Goal: Information Seeking & Learning: Learn about a topic

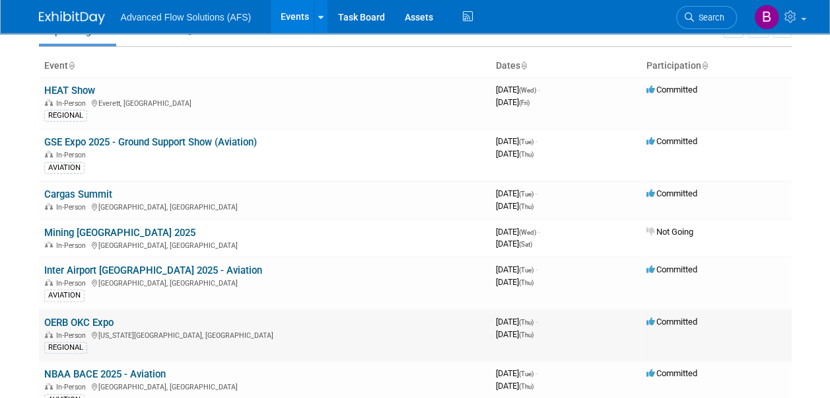
scroll to position [132, 0]
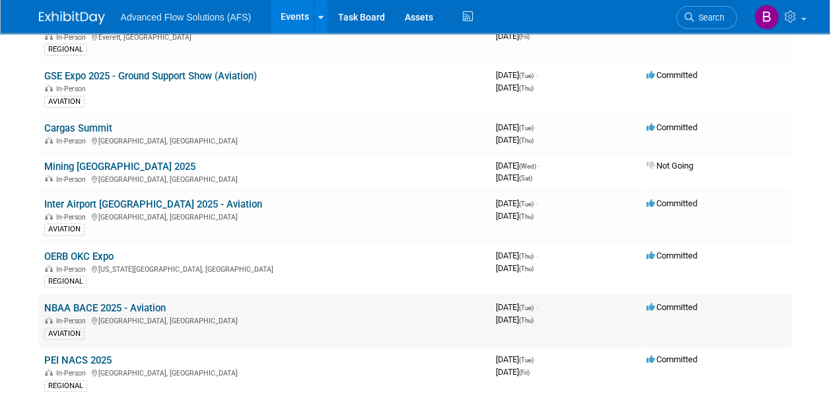
click at [133, 302] on link "NBAA BACE 2025 - Aviation" at bounding box center [105, 308] width 122 height 12
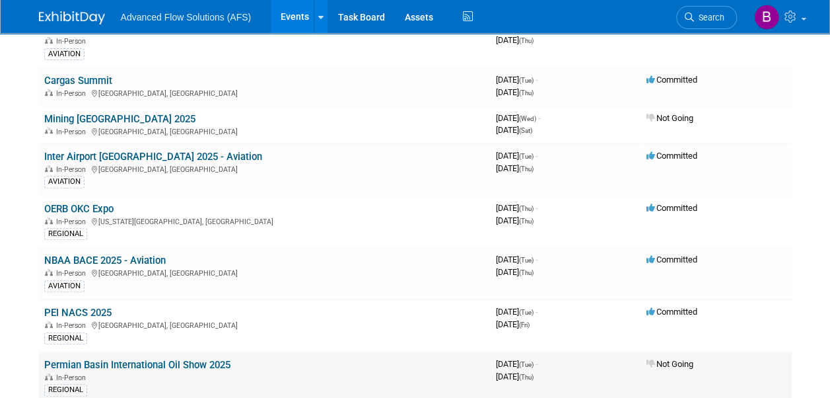
scroll to position [198, 0]
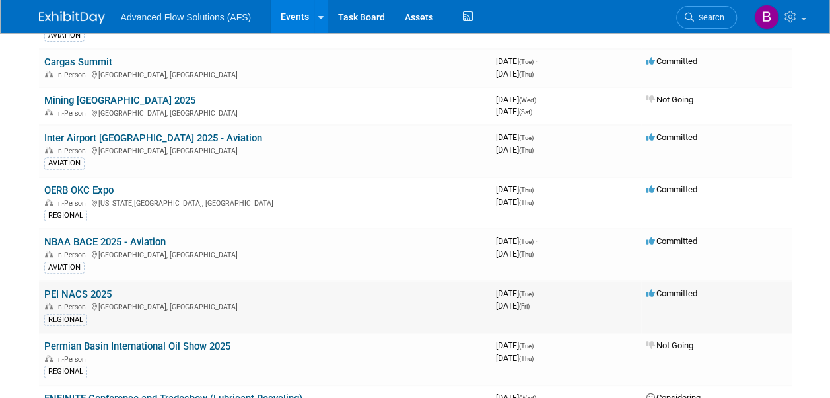
click at [86, 290] on link "PEI NACS 2025" at bounding box center [77, 294] width 67 height 12
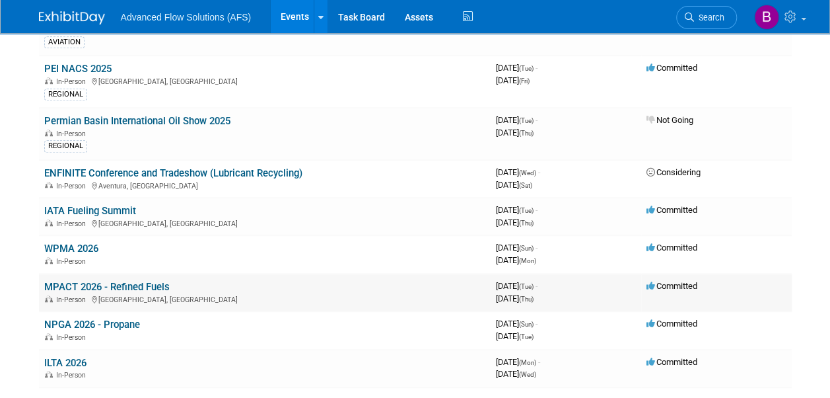
scroll to position [462, 0]
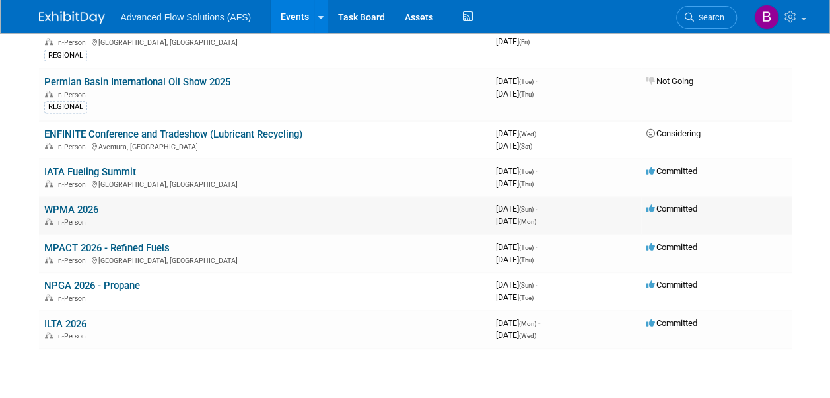
click at [82, 203] on link "WPMA 2026" at bounding box center [71, 209] width 54 height 12
click at [118, 76] on link "Permian Basin International Oil Show 2025" at bounding box center [137, 82] width 186 height 12
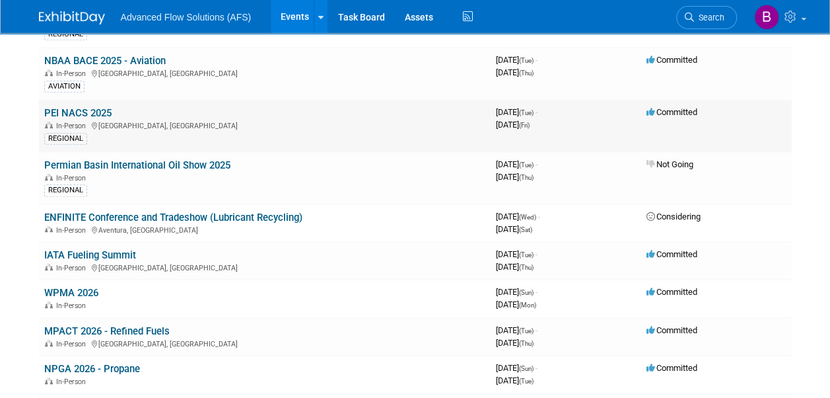
scroll to position [396, 0]
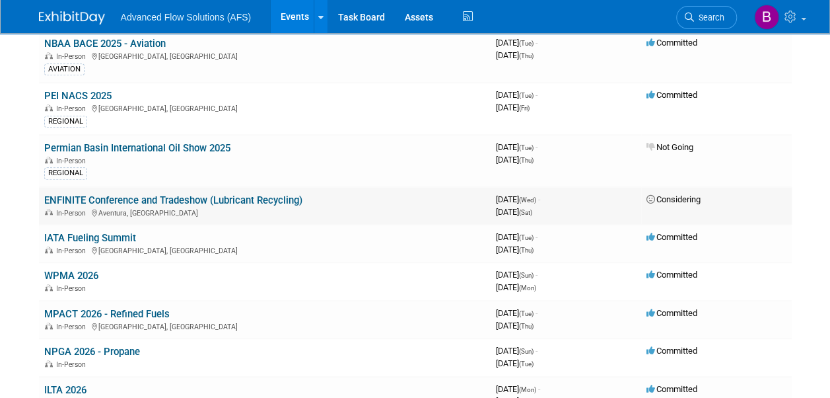
click at [170, 198] on link "ENFINITE Conference and Tradeshow (Lubricant Recycling)" at bounding box center [173, 200] width 258 height 12
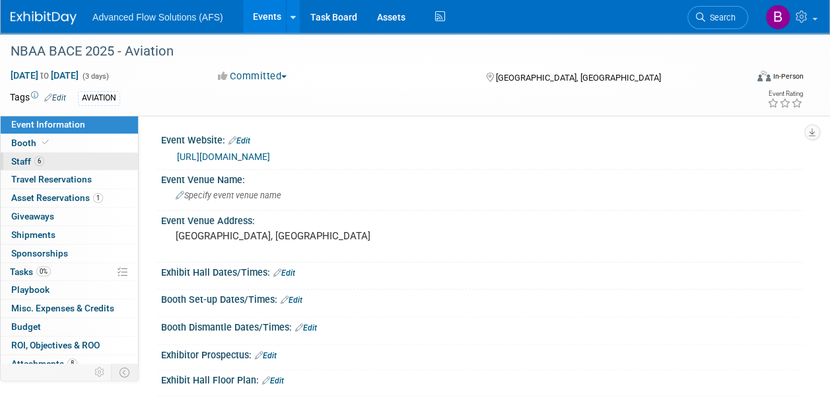
click at [24, 160] on span "Staff 6" at bounding box center [27, 161] width 33 height 11
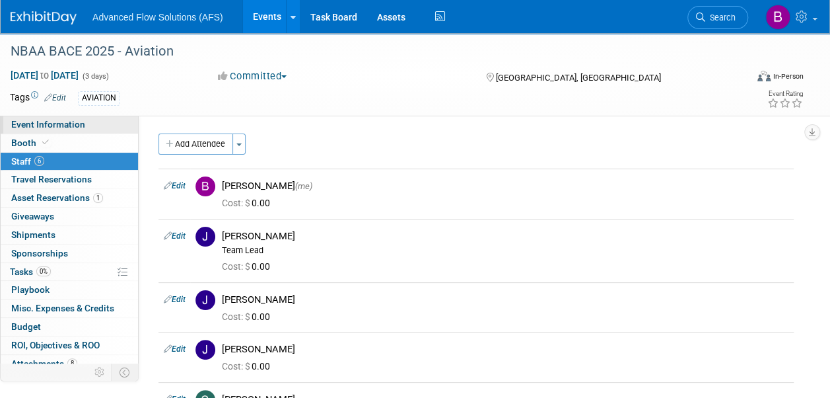
click at [42, 125] on span "Event Information" at bounding box center [48, 124] width 74 height 11
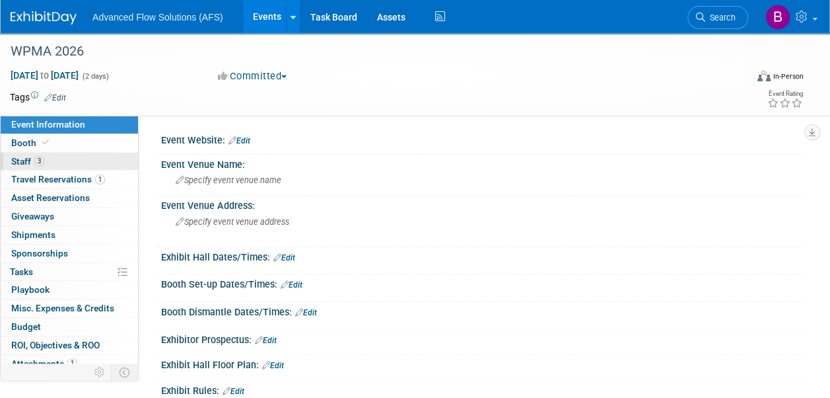
click at [18, 157] on span "Staff 3" at bounding box center [27, 161] width 33 height 11
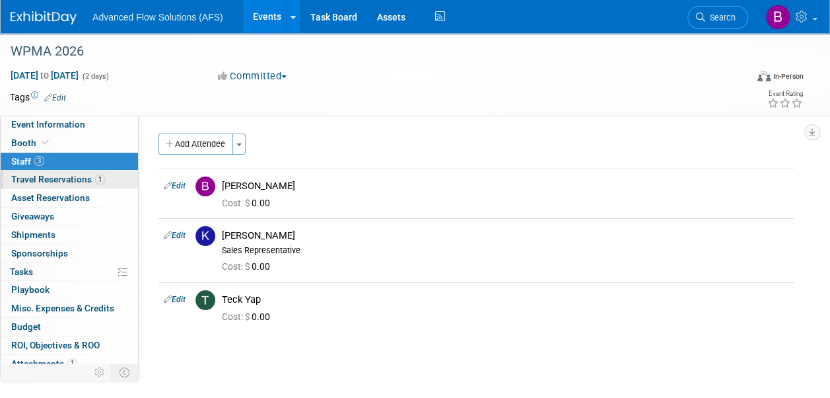
click at [29, 179] on span "Travel Reservations 1" at bounding box center [58, 179] width 94 height 11
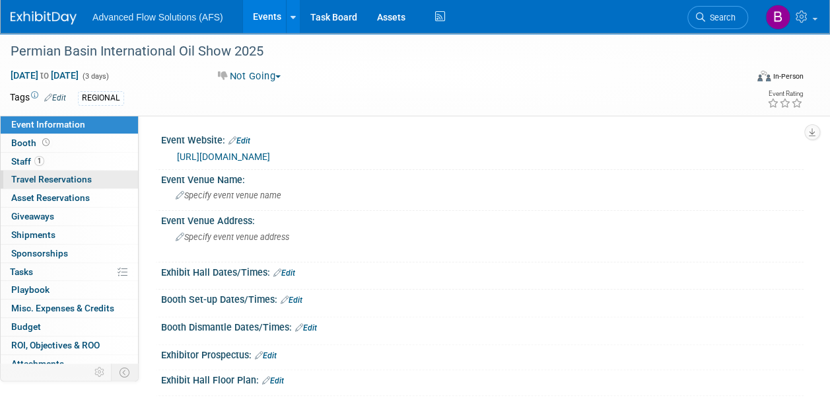
click at [21, 177] on span "Travel Reservations 0" at bounding box center [51, 179] width 81 height 11
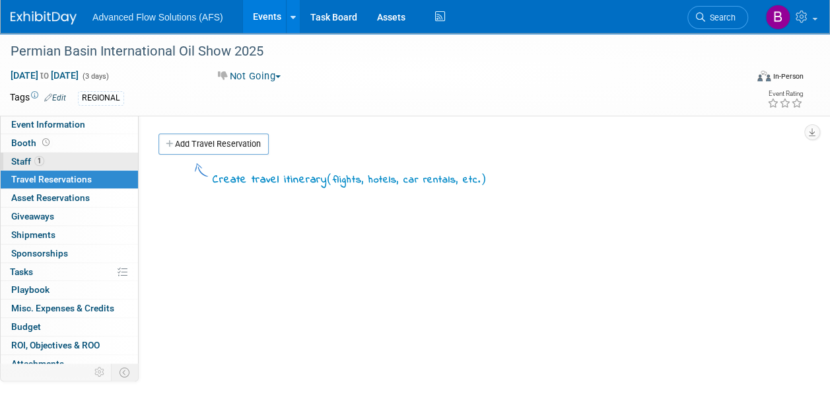
click at [16, 162] on span "Staff 1" at bounding box center [27, 161] width 33 height 11
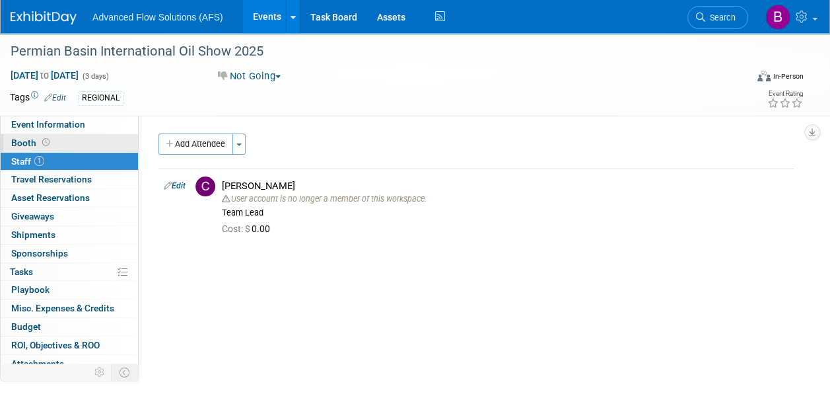
click at [26, 143] on span "Booth" at bounding box center [31, 142] width 41 height 11
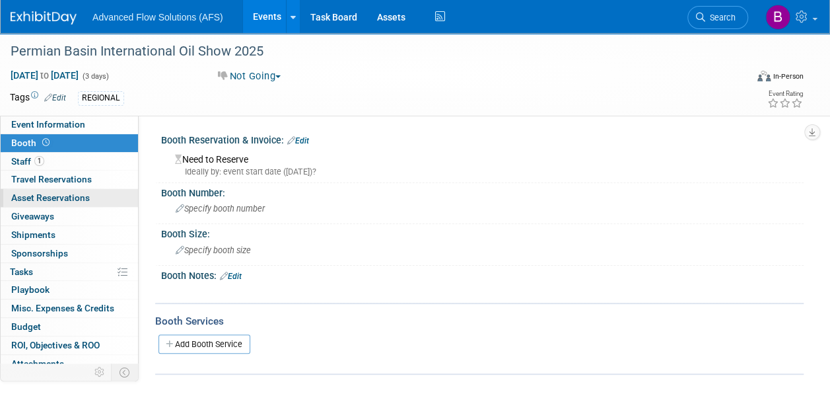
click at [54, 199] on span "Asset Reservations 0" at bounding box center [50, 197] width 79 height 11
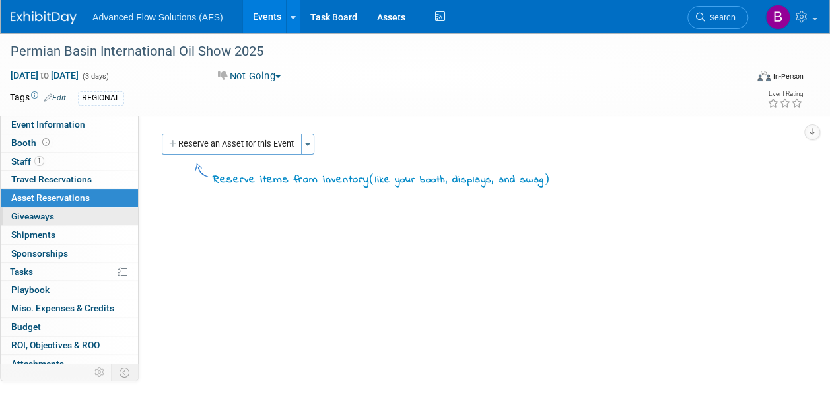
click at [36, 214] on span "Giveaways 0" at bounding box center [32, 216] width 43 height 11
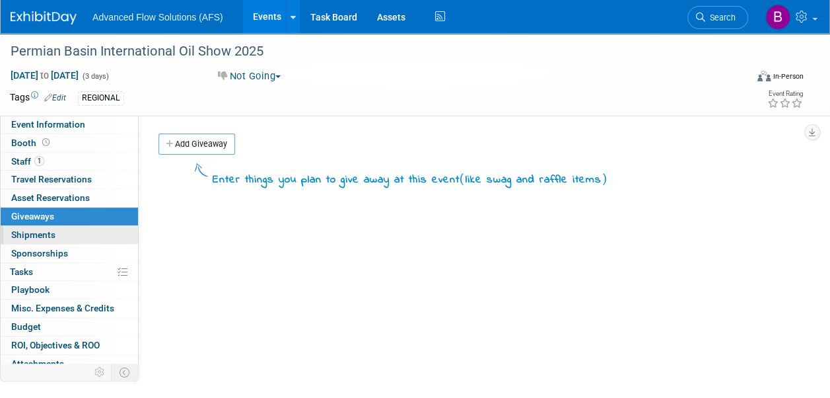
click at [41, 231] on span "Shipments 0" at bounding box center [33, 234] width 44 height 11
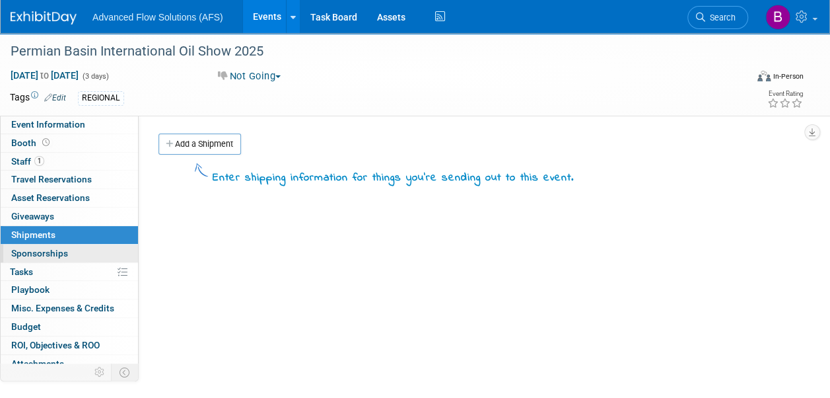
click at [45, 255] on span "Sponsorships 0" at bounding box center [39, 253] width 57 height 11
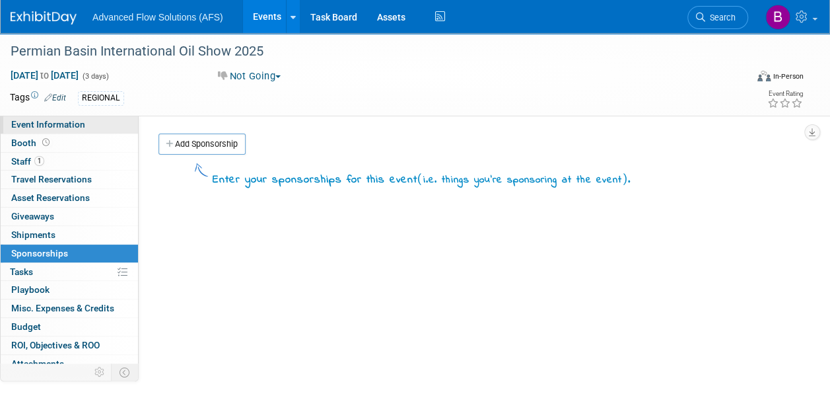
click at [61, 129] on span "Event Information" at bounding box center [48, 124] width 74 height 11
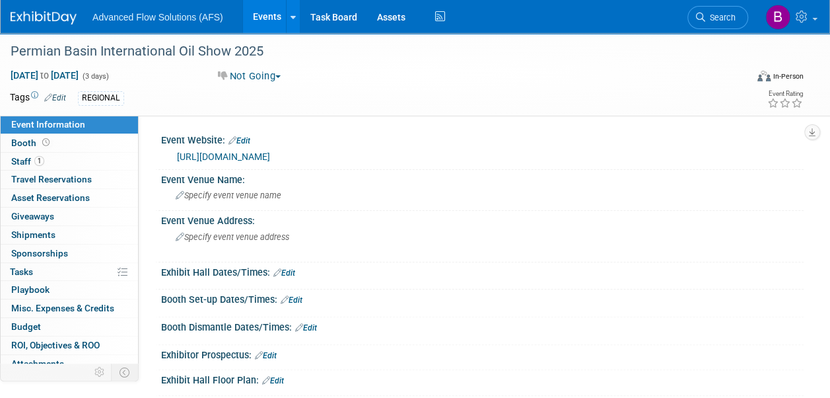
click at [221, 157] on link "[URL][DOMAIN_NAME]" at bounding box center [223, 156] width 93 height 11
